Goal: Check status: Check status

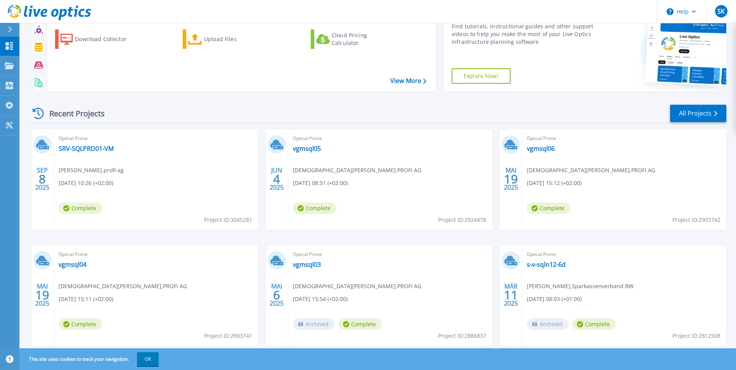
scroll to position [60, 0]
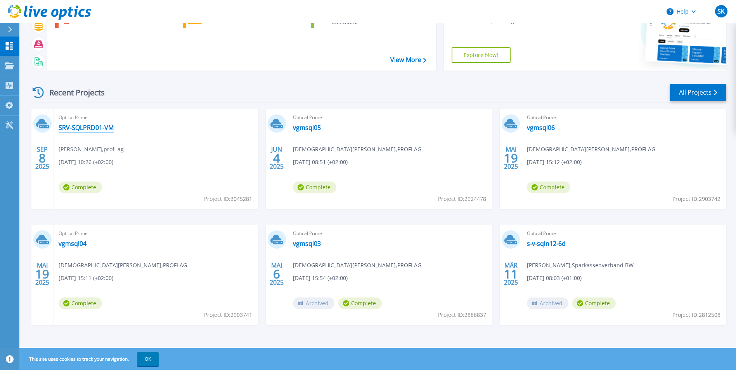
click at [101, 130] on link "SRV-SQLPRD01-VM" at bounding box center [86, 128] width 55 height 8
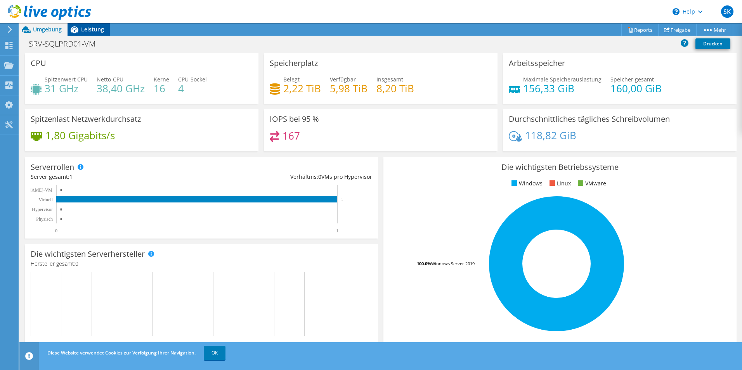
click at [98, 32] on span "Leistung" at bounding box center [92, 29] width 23 height 7
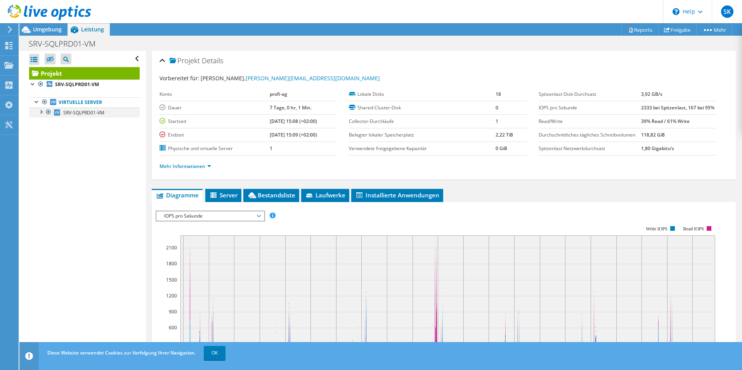
click at [42, 112] on div at bounding box center [41, 112] width 8 height 8
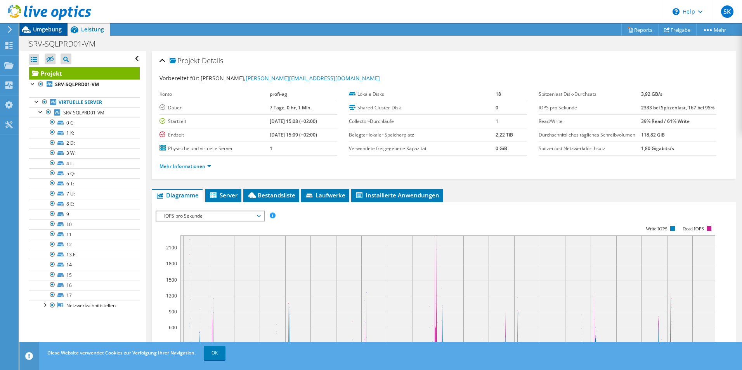
click at [52, 32] on span "Umgebung" at bounding box center [47, 29] width 29 height 7
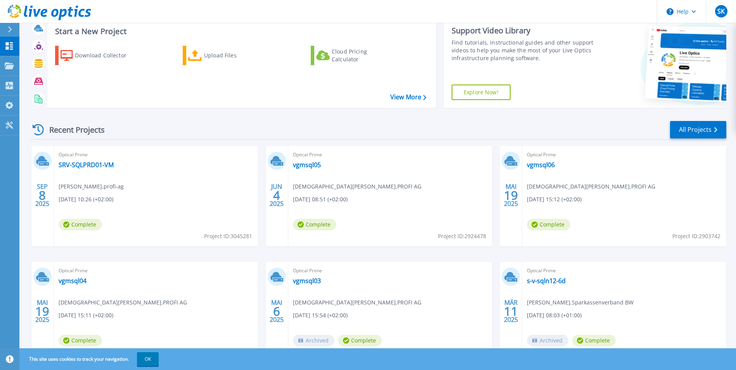
scroll to position [60, 0]
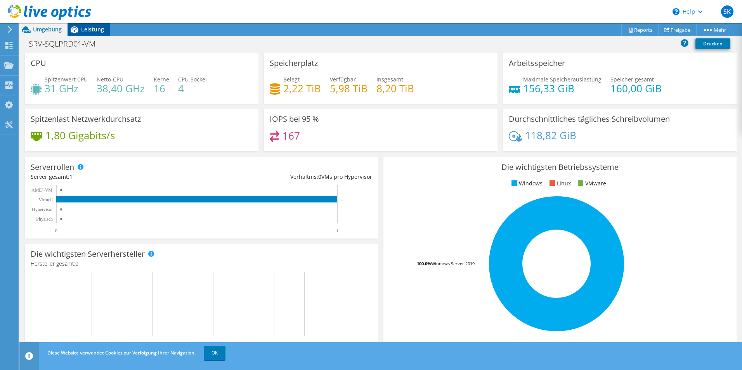
click at [89, 30] on span "Leistung" at bounding box center [92, 29] width 23 height 7
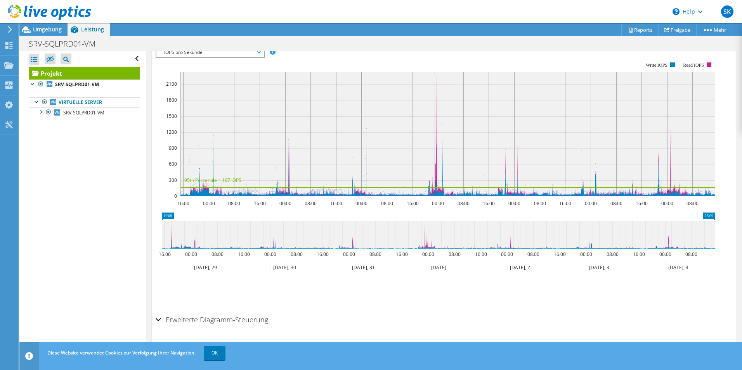
scroll to position [174, 0]
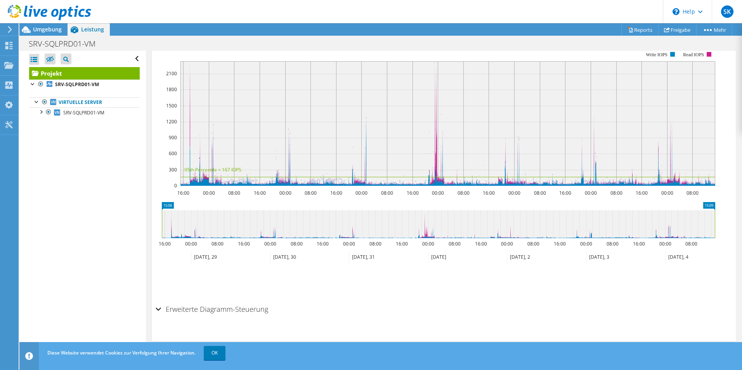
click at [158, 310] on div "Erweiterte Diagramm-Steuerung" at bounding box center [444, 310] width 576 height 17
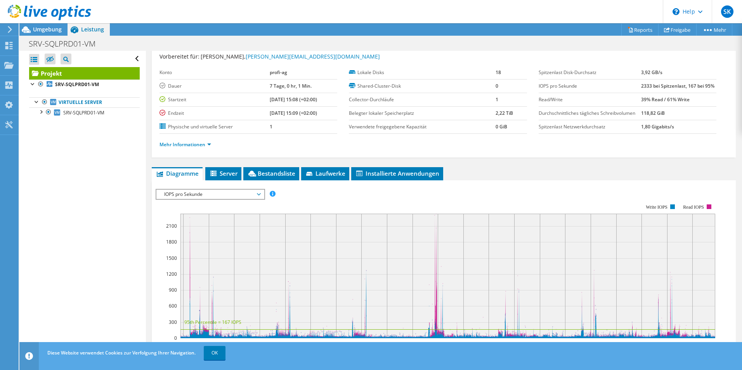
scroll to position [0, 0]
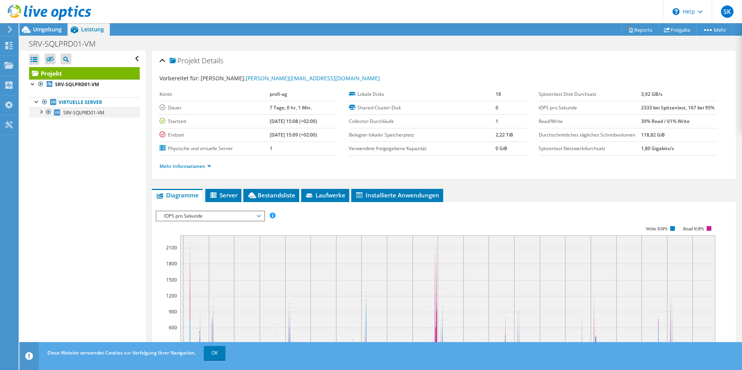
click at [40, 113] on div at bounding box center [41, 112] width 8 height 8
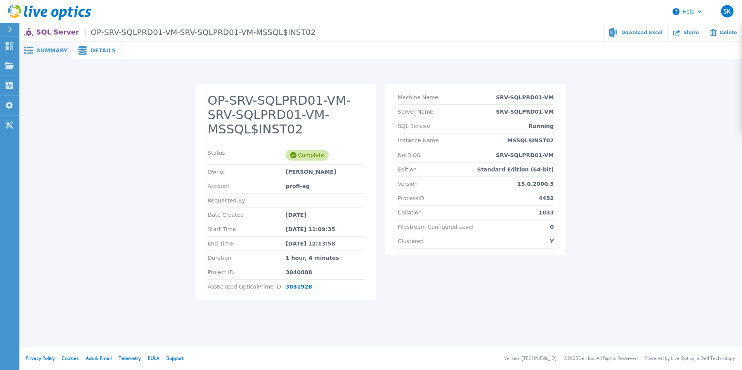
click at [101, 50] on span "Details" at bounding box center [102, 50] width 25 height 5
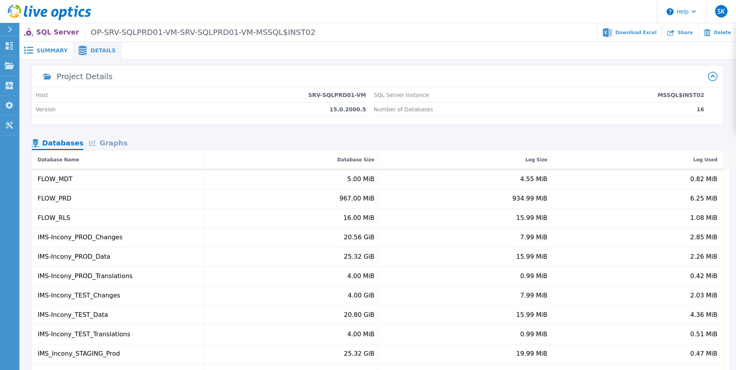
click at [111, 146] on div "Graphs" at bounding box center [108, 144] width 50 height 14
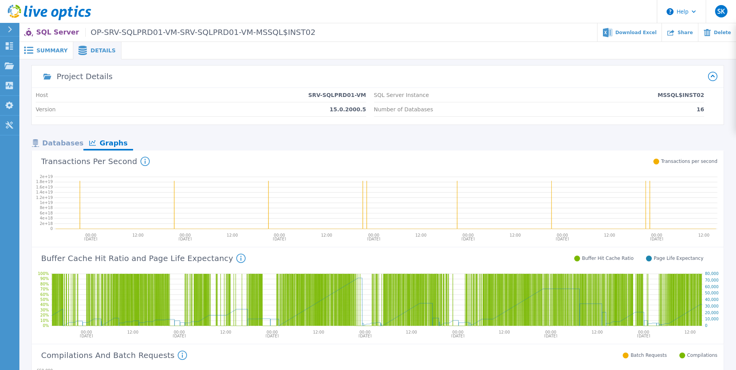
click at [52, 49] on span "Summary" at bounding box center [51, 50] width 31 height 5
